Goal: Information Seeking & Learning: Find specific fact

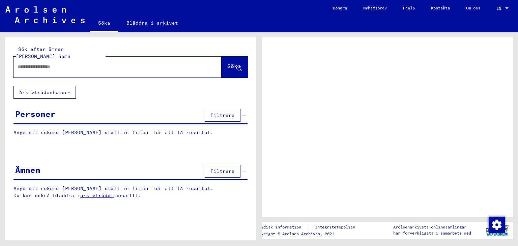
click at [23, 63] on input "text" at bounding box center [112, 66] width 188 height 7
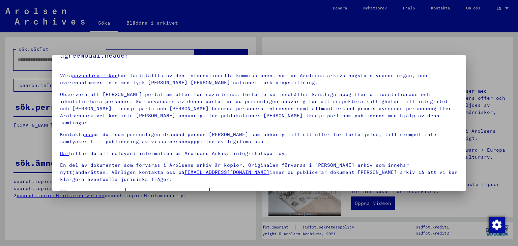
scroll to position [24, 0]
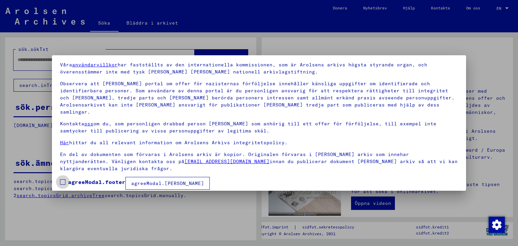
click at [62, 179] on span at bounding box center [62, 181] width 5 height 5
click at [152, 180] on font "agreeModal.[PERSON_NAME]" at bounding box center [167, 183] width 73 height 6
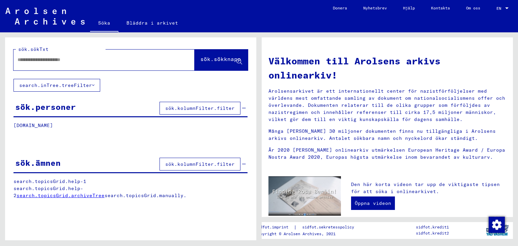
click at [20, 60] on input "text" at bounding box center [96, 59] width 157 height 7
type input "**********"
click at [238, 61] on icon at bounding box center [239, 62] width 6 height 6
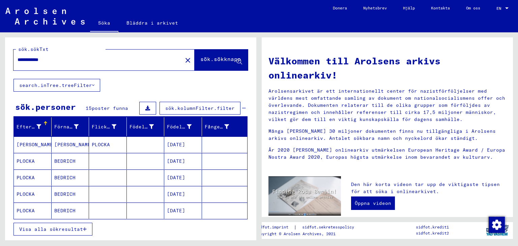
click at [83, 227] on icon "button" at bounding box center [85, 229] width 4 height 5
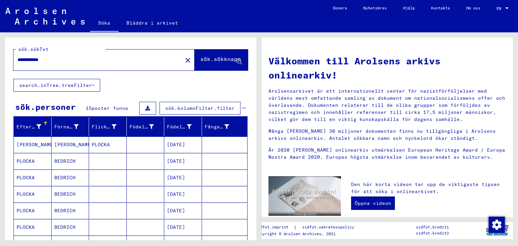
click at [44, 121] on div at bounding box center [45, 122] width 2 height 2
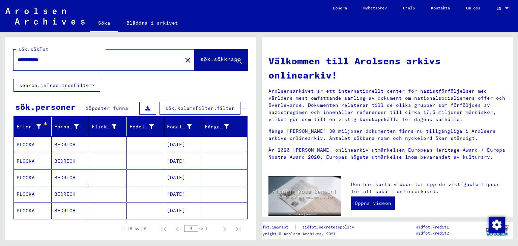
click at [26, 145] on font "PLOCKA" at bounding box center [26, 145] width 18 height 6
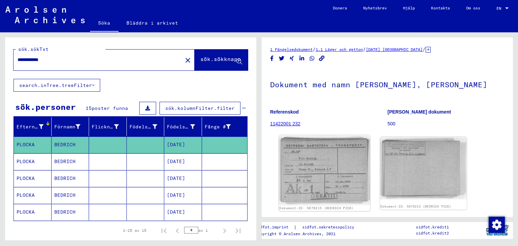
click at [331, 185] on img at bounding box center [324, 170] width 91 height 70
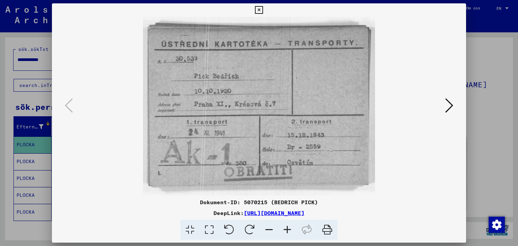
click at [451, 105] on icon at bounding box center [449, 105] width 8 height 16
